Goal: Ask a question: Seek information or help from site administrators or community

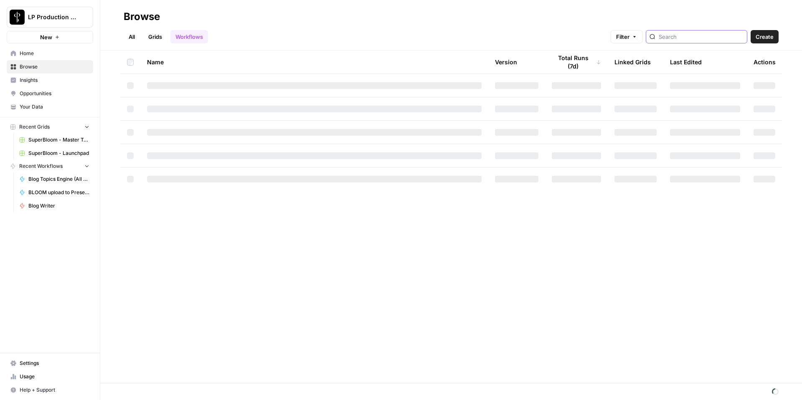
click at [689, 40] on input "search" at bounding box center [701, 37] width 85 height 8
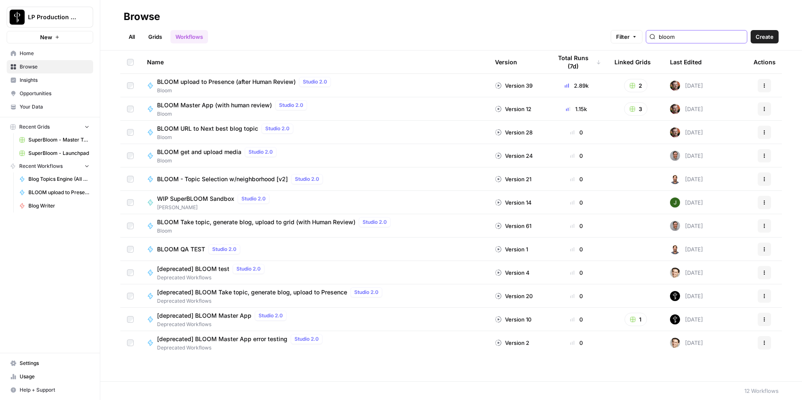
type input "bloom"
click at [228, 104] on span "BLOOM Master App (with human review)" at bounding box center [214, 105] width 115 height 8
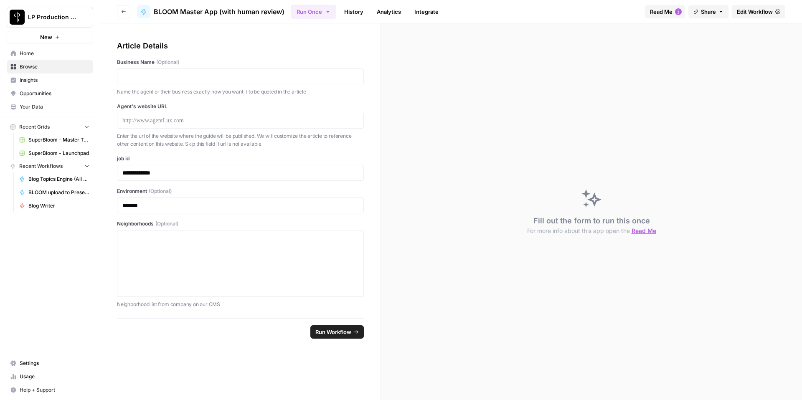
click at [744, 13] on span "Edit Workflow" at bounding box center [755, 12] width 36 height 8
click at [422, 10] on link "Integrate" at bounding box center [426, 11] width 34 height 13
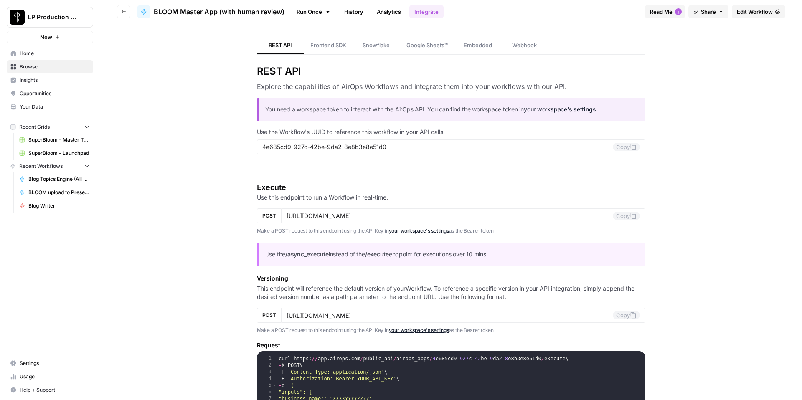
click at [531, 49] on link "Webhook" at bounding box center [524, 46] width 47 height 18
click at [123, 9] on icon "button" at bounding box center [123, 11] width 5 height 5
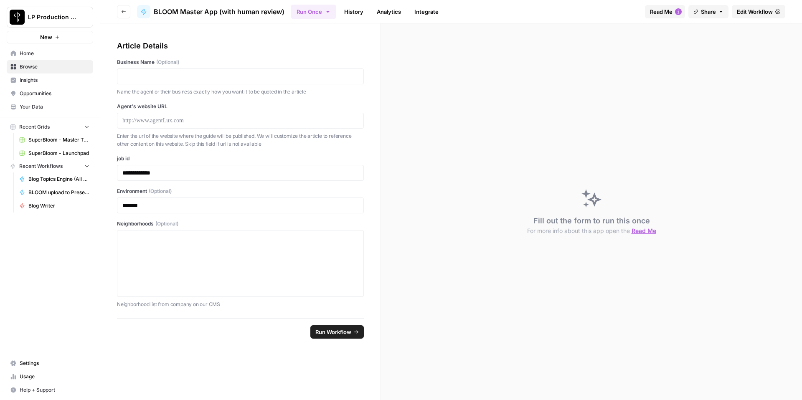
click at [125, 13] on icon "button" at bounding box center [123, 11] width 5 height 5
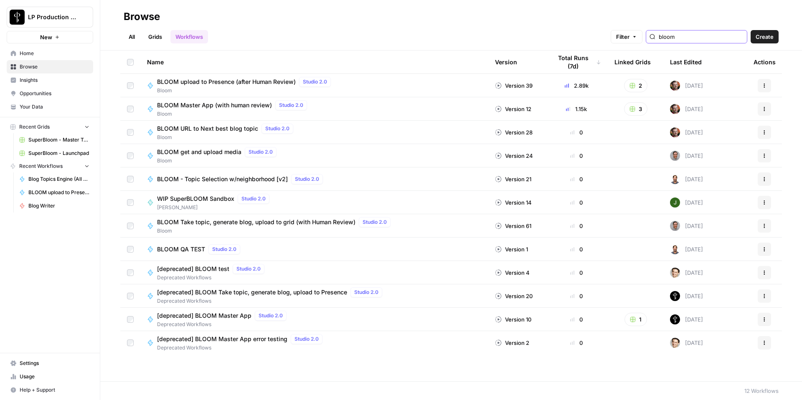
click at [691, 40] on input "bloom" at bounding box center [701, 37] width 85 height 8
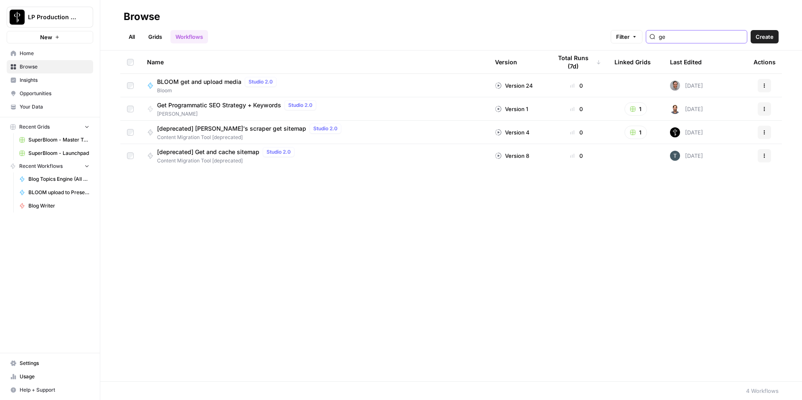
type input "g"
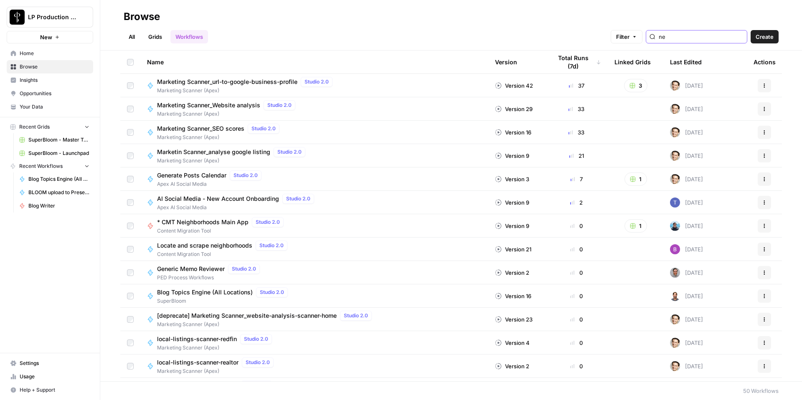
type input "n"
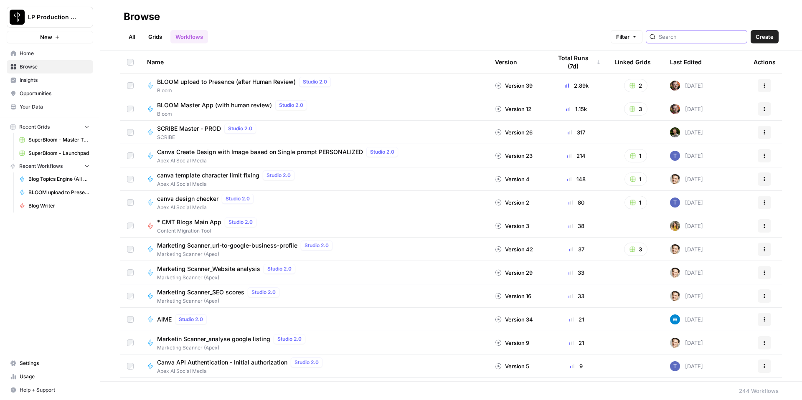
type input "x"
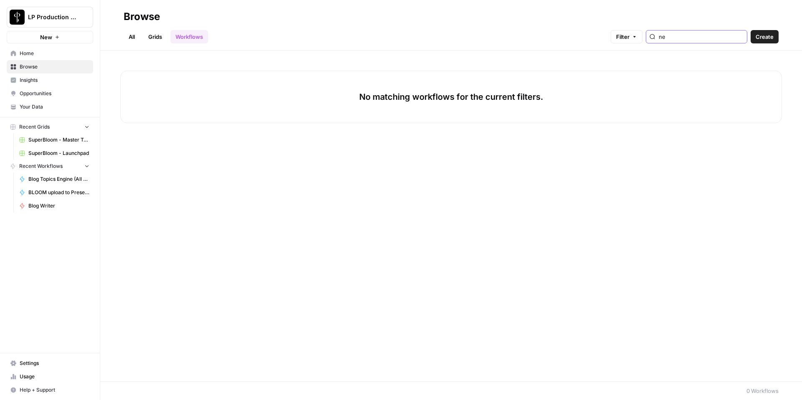
type input "n"
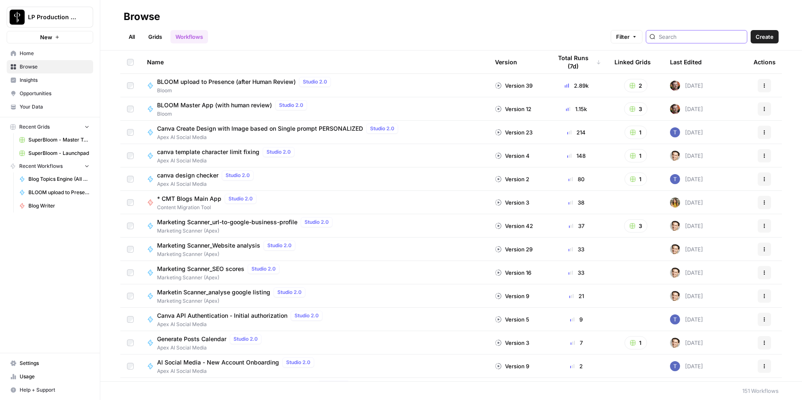
type input "e"
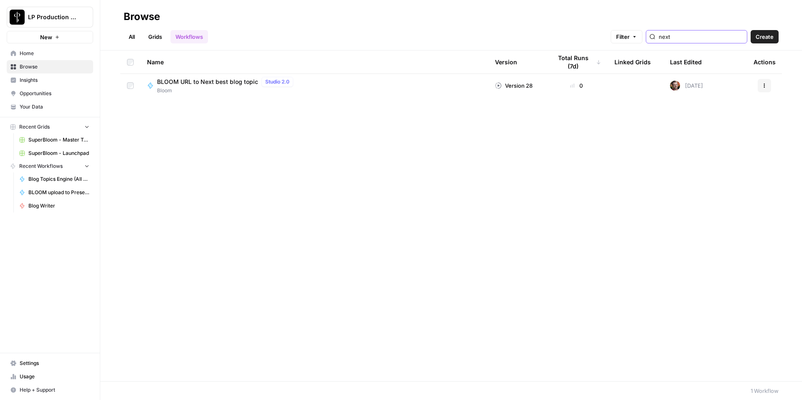
type input "next"
click at [226, 86] on span "BLOOM URL to Next best blog topic" at bounding box center [207, 82] width 101 height 8
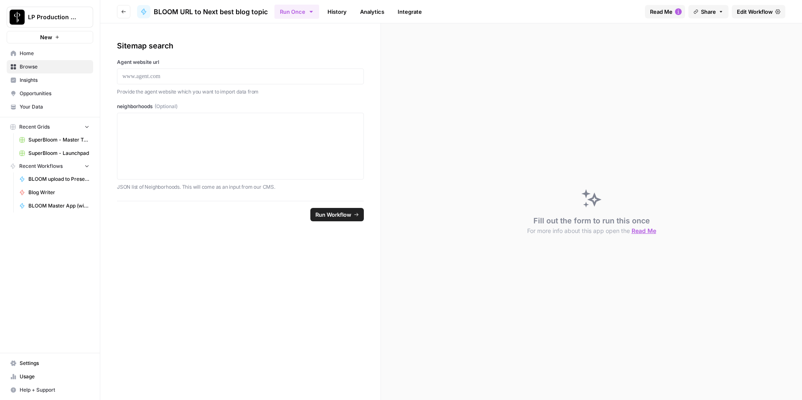
click at [771, 8] on span "Edit Workflow" at bounding box center [755, 12] width 36 height 8
click at [127, 10] on button "Go back" at bounding box center [123, 11] width 13 height 13
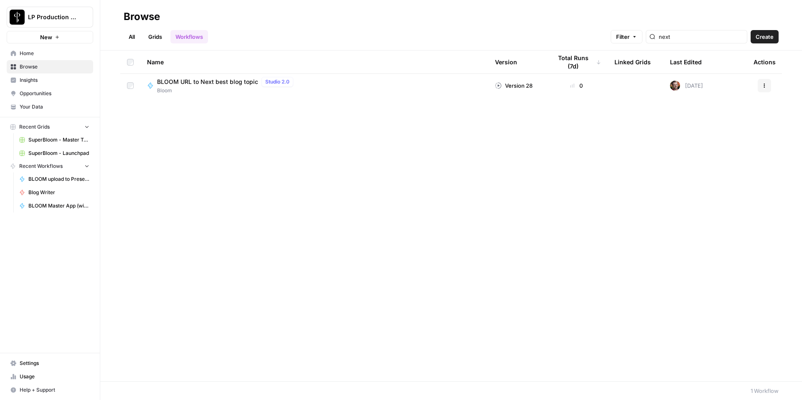
click at [703, 30] on div "next" at bounding box center [697, 36] width 102 height 13
click at [702, 33] on input "next" at bounding box center [701, 37] width 85 height 8
click at [701, 33] on input "next" at bounding box center [701, 37] width 85 height 8
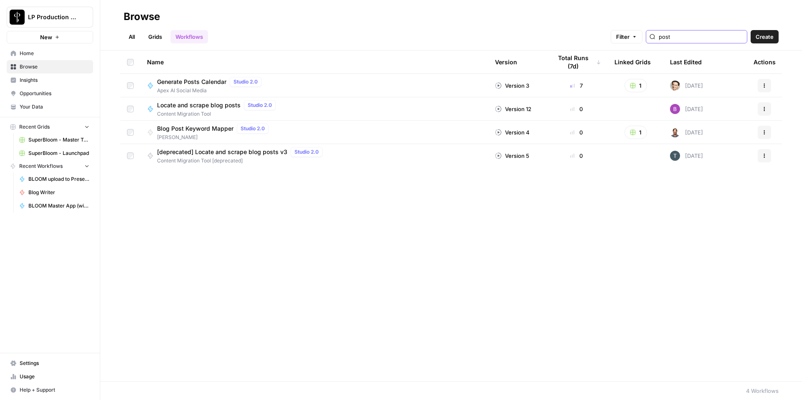
click at [692, 37] on input "post" at bounding box center [701, 37] width 85 height 8
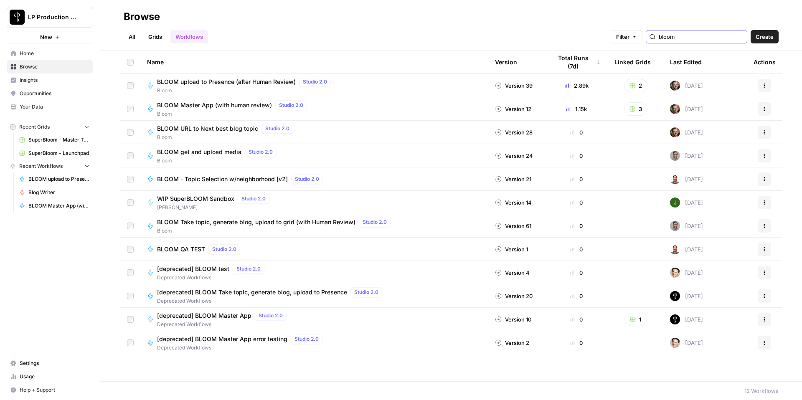
type input "bloom"
click at [324, 221] on span "BLOOM Take topic, generate blog, upload to grid (with Human Review)" at bounding box center [256, 222] width 198 height 8
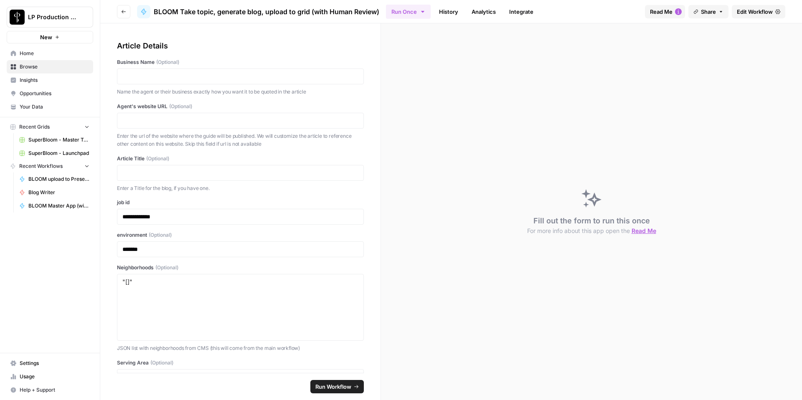
click at [761, 6] on link "Edit Workflow" at bounding box center [758, 11] width 53 height 13
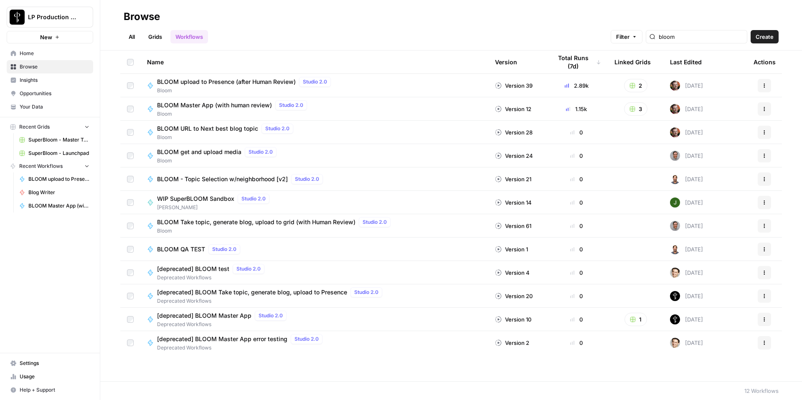
click at [233, 106] on span "BLOOM Master App (with human review)" at bounding box center [214, 105] width 115 height 8
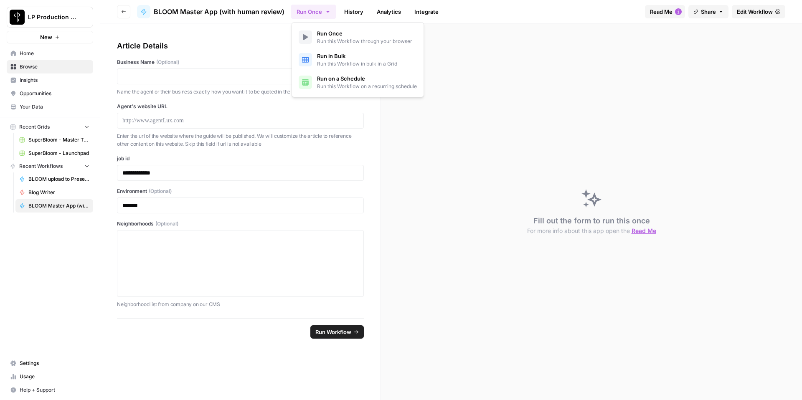
click at [325, 10] on icon "button" at bounding box center [328, 11] width 7 height 7
click at [490, 9] on div "Run Once History Analytics Integrate" at bounding box center [464, 11] width 347 height 16
click at [760, 8] on span "Edit Workflow" at bounding box center [755, 12] width 36 height 8
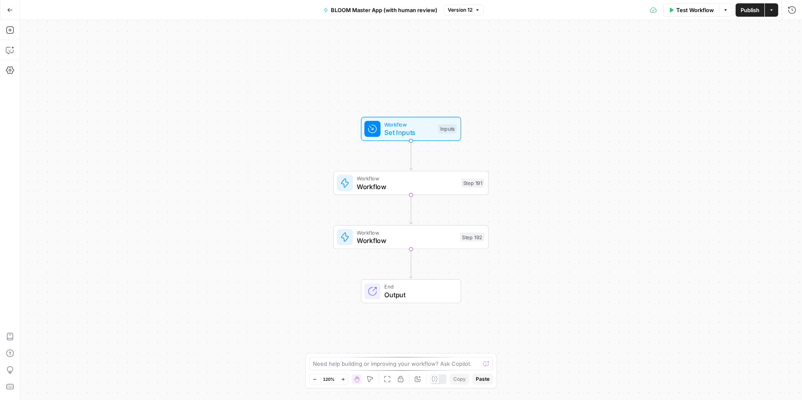
click at [726, 12] on icon "button" at bounding box center [725, 10] width 5 height 5
click at [544, 95] on div "Workflow Set Inputs Inputs Workflow Workflow Step 191 Workflow Workflow Step 19…" at bounding box center [411, 210] width 782 height 380
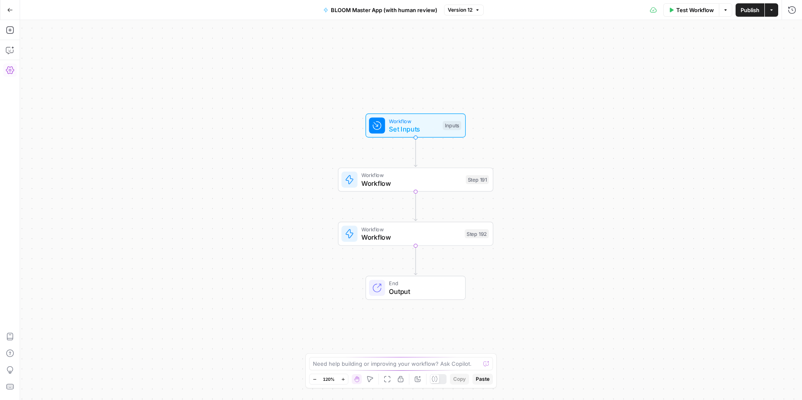
click at [8, 73] on icon "button" at bounding box center [10, 70] width 8 height 8
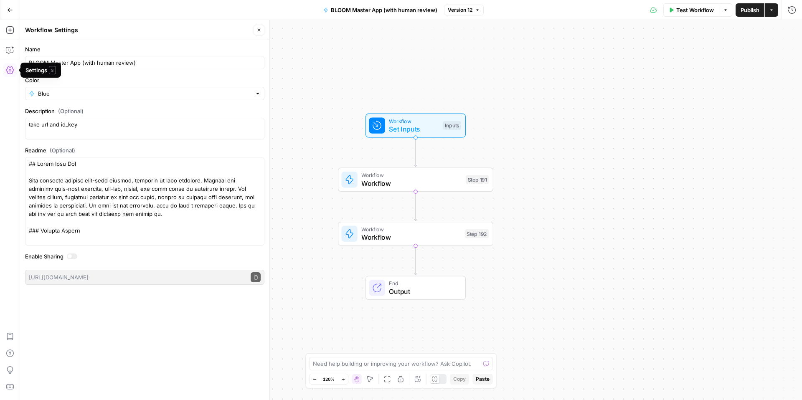
click at [8, 73] on icon "button" at bounding box center [10, 70] width 8 height 8
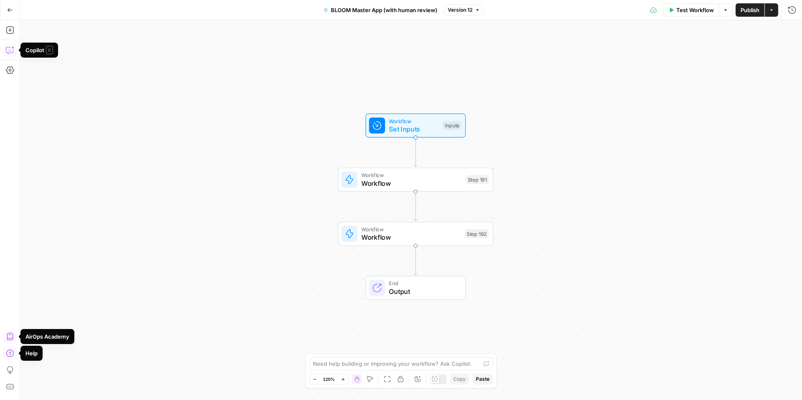
click at [11, 46] on icon "button" at bounding box center [10, 50] width 8 height 8
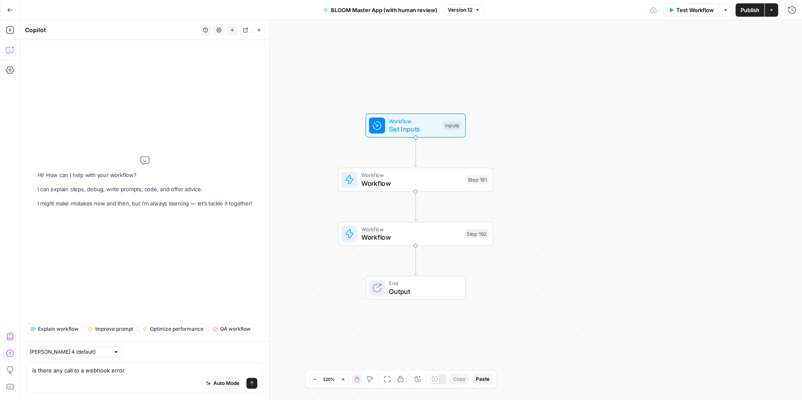
type textarea "is there any call to a webhook error ?"
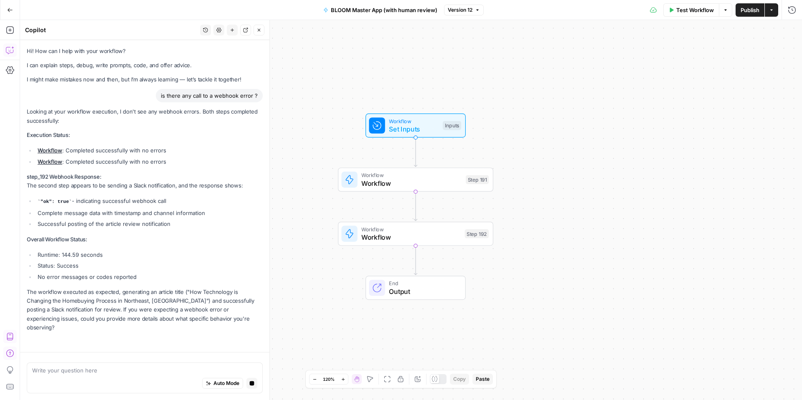
scroll to position [2, 0]
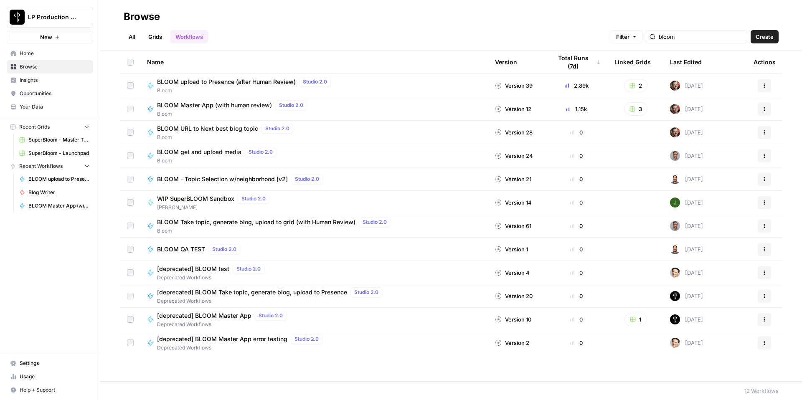
click at [252, 224] on span "BLOOM Take topic, generate blog, upload to grid (with Human Review)" at bounding box center [256, 222] width 198 height 8
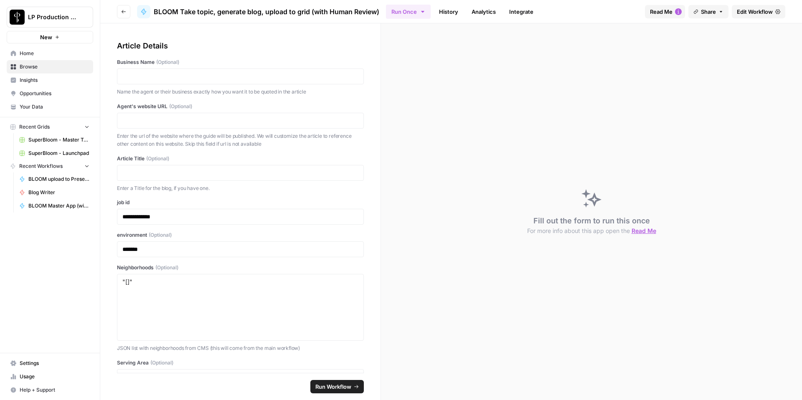
click at [760, 11] on span "Edit Workflow" at bounding box center [755, 12] width 36 height 8
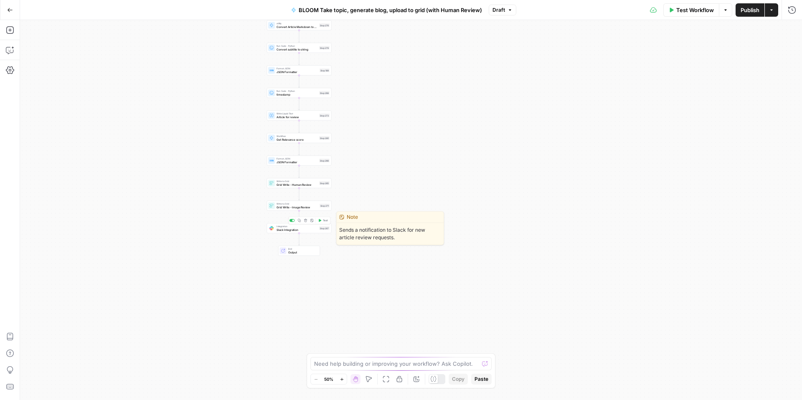
click at [308, 229] on span "Slack Integration" at bounding box center [297, 230] width 41 height 4
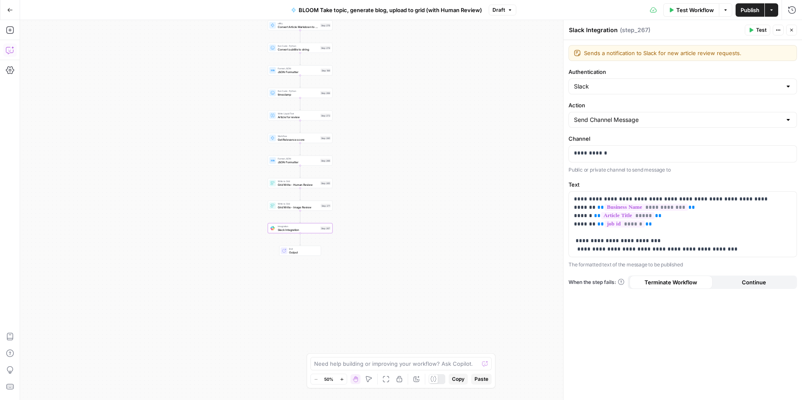
click at [14, 51] on icon "button" at bounding box center [10, 50] width 8 height 8
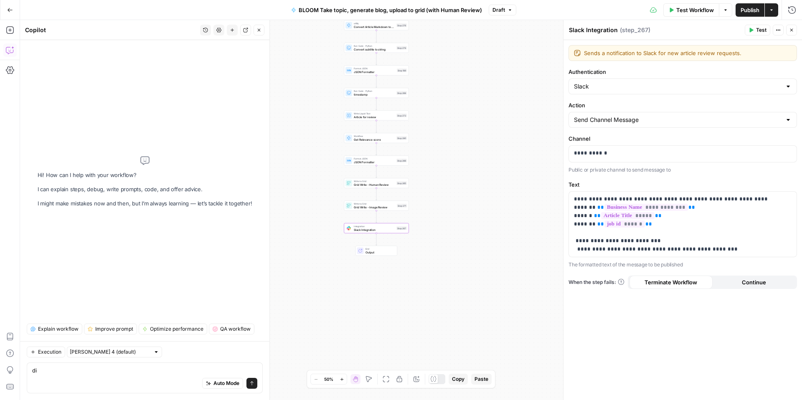
type textarea "d"
type textarea "does this workflow call any webhook error ?"
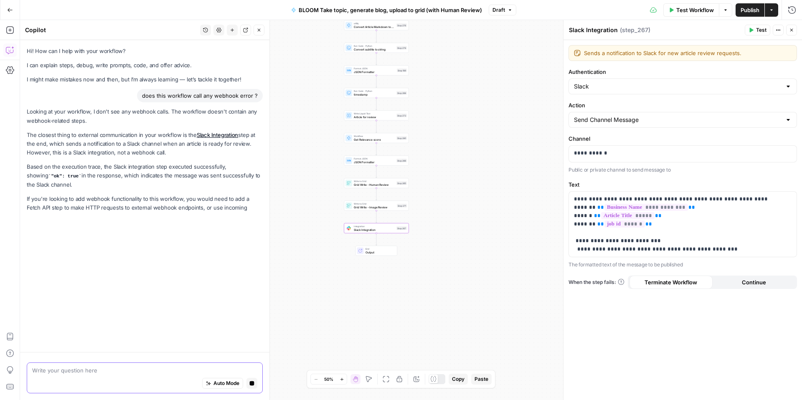
scroll to position [23, 0]
